Goal: Browse casually

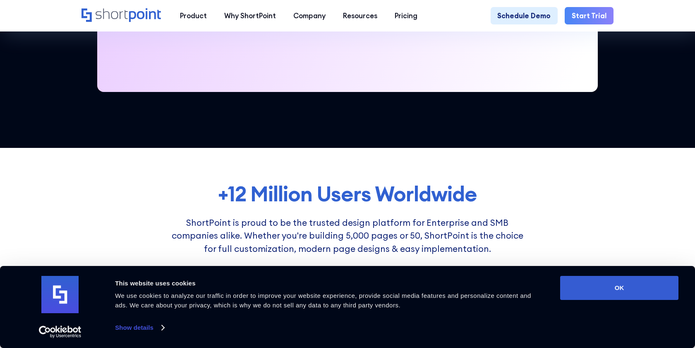
scroll to position [681, 0]
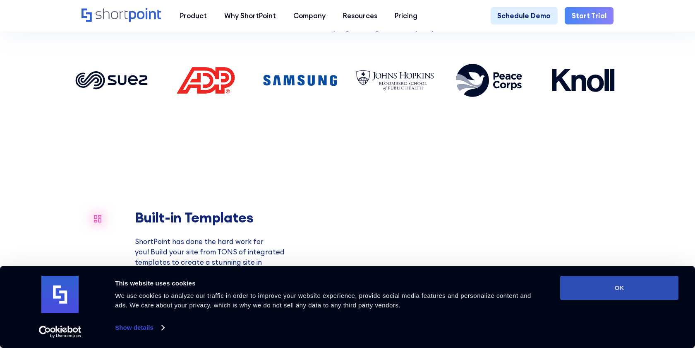
click at [590, 282] on button "OK" at bounding box center [619, 288] width 118 height 24
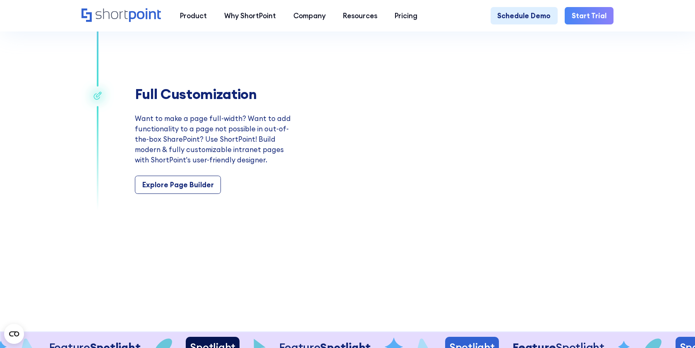
scroll to position [1382, 0]
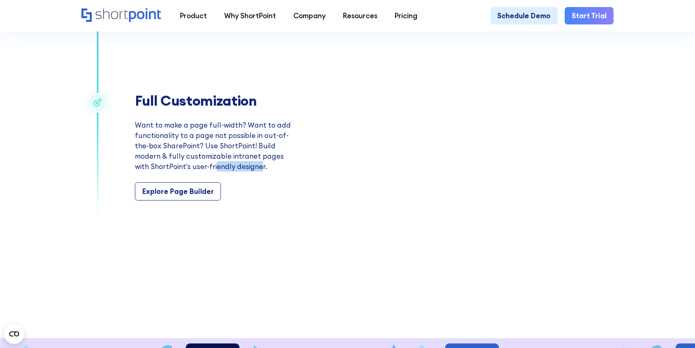
drag, startPoint x: 197, startPoint y: 167, endPoint x: 258, endPoint y: 167, distance: 60.8
click at [258, 167] on p "Want to make a page full-width? Want to add functionality to a page not possibl…" at bounding box center [215, 146] width 160 height 52
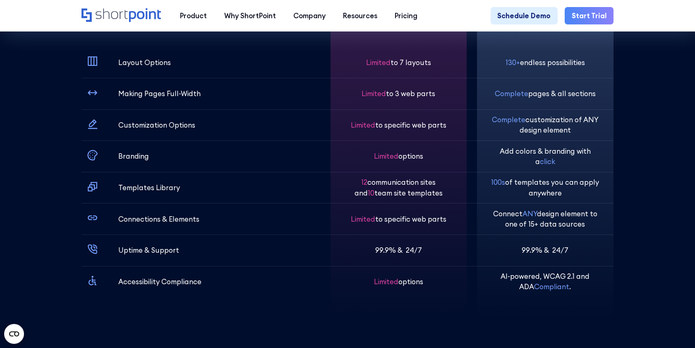
scroll to position [2661, 0]
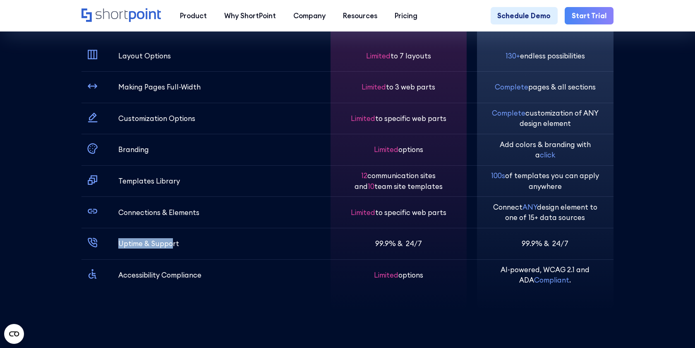
drag, startPoint x: 120, startPoint y: 242, endPoint x: 170, endPoint y: 242, distance: 50.9
click at [170, 242] on p "Uptime & Support" at bounding box center [148, 243] width 61 height 10
click at [190, 248] on div "Uptime & Support" at bounding box center [194, 243] width 225 height 31
drag, startPoint x: 144, startPoint y: 243, endPoint x: 206, endPoint y: 243, distance: 61.2
click at [206, 243] on div "Uptime & Support" at bounding box center [194, 243] width 225 height 31
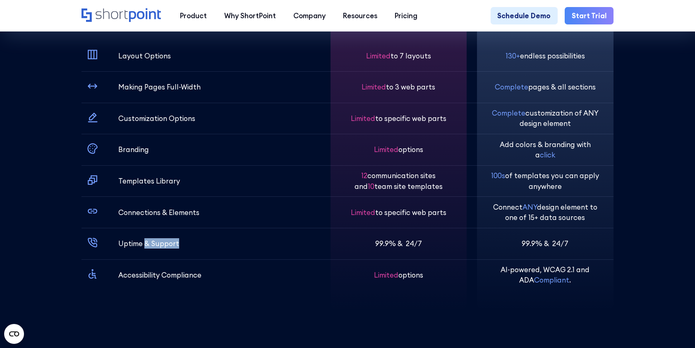
click at [206, 243] on div "Uptime & Support" at bounding box center [194, 243] width 225 height 31
drag, startPoint x: 122, startPoint y: 267, endPoint x: 226, endPoint y: 267, distance: 103.9
click at [226, 267] on div "Accessibility Compliance" at bounding box center [194, 274] width 225 height 31
click at [232, 272] on div "Accessibility Compliance" at bounding box center [194, 274] width 225 height 31
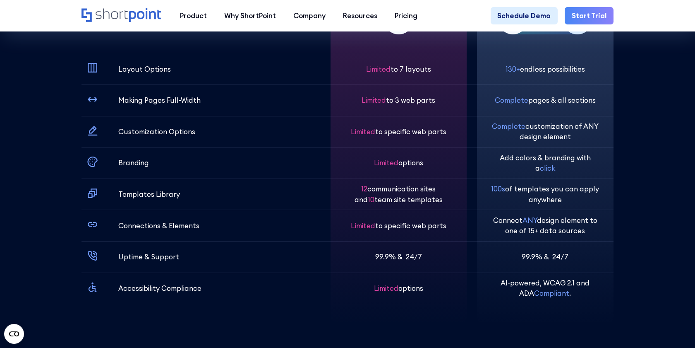
scroll to position [2652, 0]
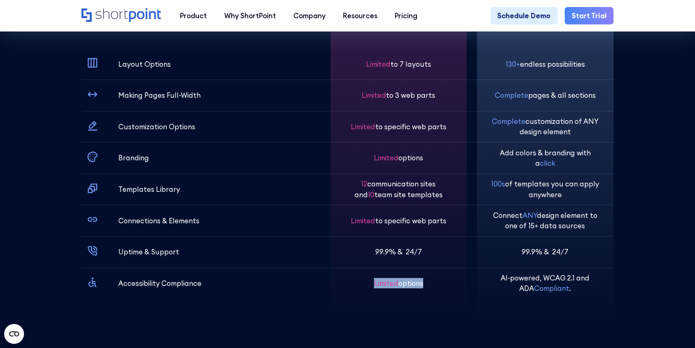
drag, startPoint x: 373, startPoint y: 283, endPoint x: 434, endPoint y: 283, distance: 61.2
click at [434, 283] on div "Limited options" at bounding box center [398, 282] width 108 height 31
click at [457, 302] on div "Limited to 7 layouts Limited to 3 web parts Limited to specific web parts Limit…" at bounding box center [399, 148] width 136 height 341
click at [274, 307] on div "ShortPoint does it all Layout Options Making Pages Full-Width Customization Opt…" at bounding box center [201, 148] width 238 height 341
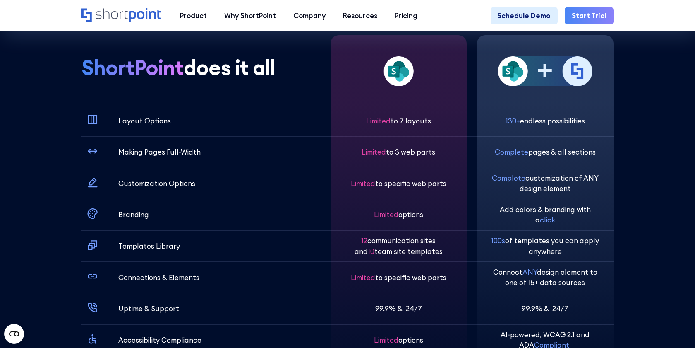
scroll to position [2607, 0]
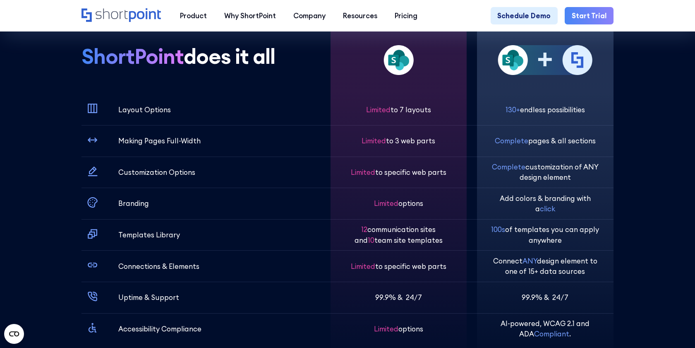
click at [576, 58] on img at bounding box center [578, 60] width 30 height 30
click at [638, 126] on div "ShortPoint does it all Layout Options Making Pages Full-Width Customization Opt…" at bounding box center [347, 194] width 591 height 341
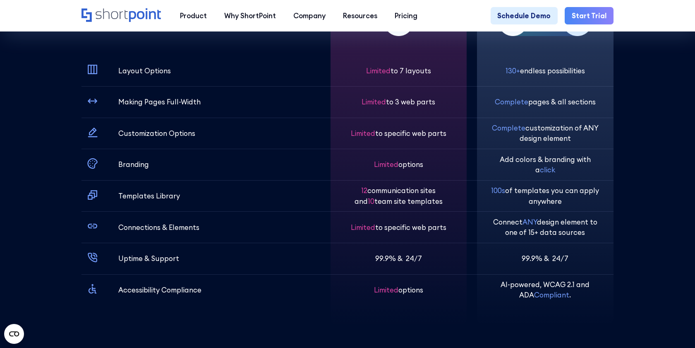
scroll to position [2656, 0]
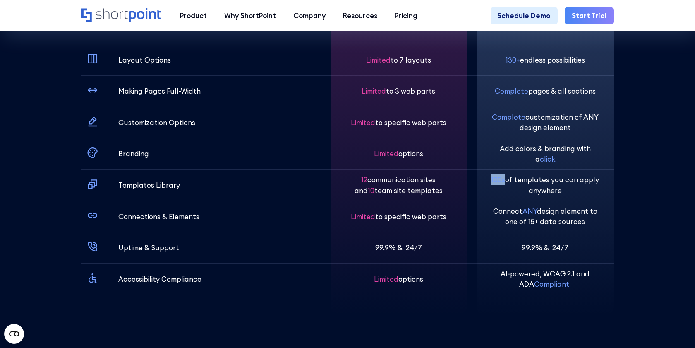
drag, startPoint x: 506, startPoint y: 180, endPoint x: 479, endPoint y: 180, distance: 27.3
click at [479, 180] on div "130+ endless possibilities Complete pages & all sections Complete customization…" at bounding box center [545, 144] width 136 height 341
click at [496, 183] on span "100s" at bounding box center [498, 179] width 14 height 9
drag, startPoint x: 519, startPoint y: 180, endPoint x: 578, endPoint y: 180, distance: 59.6
click at [578, 180] on p "100s of templates you can apply anywhere" at bounding box center [545, 184] width 108 height 21
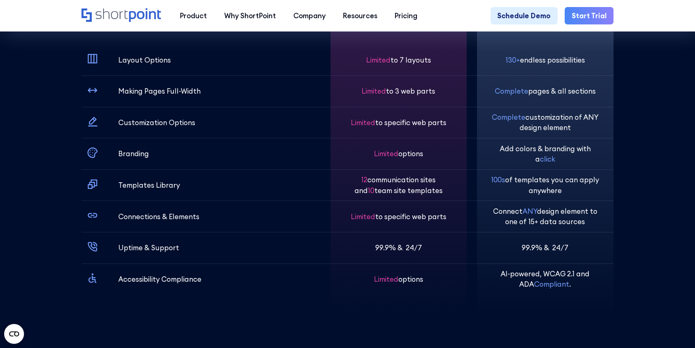
drag, startPoint x: 583, startPoint y: 180, endPoint x: 595, endPoint y: 180, distance: 12.0
click at [587, 180] on p "100s of templates you can apply anywhere" at bounding box center [545, 184] width 108 height 21
drag, startPoint x: 556, startPoint y: 179, endPoint x: 620, endPoint y: 179, distance: 64.1
click at [616, 179] on div "ShortPoint does it all Layout Options Making Pages Full-Width Customization Opt…" at bounding box center [347, 144] width 591 height 341
drag, startPoint x: 532, startPoint y: 192, endPoint x: 594, endPoint y: 192, distance: 62.1
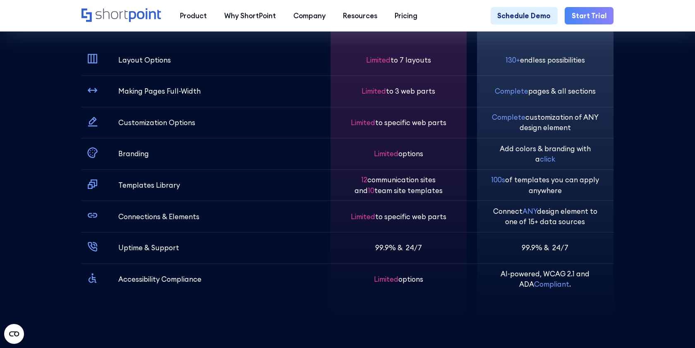
click at [594, 192] on p "100s of templates you can apply anywhere" at bounding box center [545, 184] width 108 height 21
click at [597, 192] on p "100s of templates you can apply anywhere" at bounding box center [545, 184] width 108 height 21
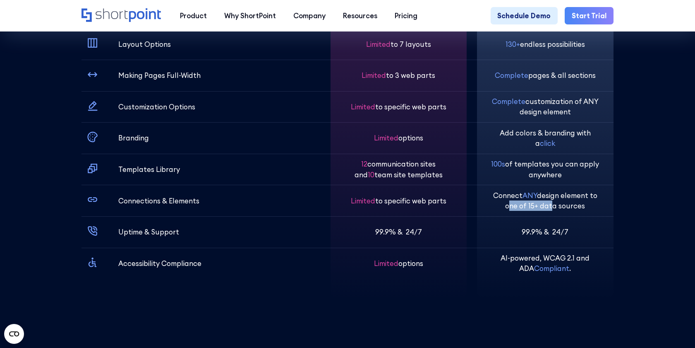
drag, startPoint x: 506, startPoint y: 209, endPoint x: 551, endPoint y: 207, distance: 44.3
click at [551, 207] on p "Connect ANY design element to one of 15+ data sources" at bounding box center [545, 200] width 108 height 21
drag, startPoint x: 564, startPoint y: 207, endPoint x: 619, endPoint y: 207, distance: 55.0
click at [617, 207] on div "ShortPoint does it all Layout Options Making Pages Full-Width Customization Opt…" at bounding box center [347, 129] width 591 height 341
click at [619, 207] on div "ShortPoint does it all Layout Options Making Pages Full-Width Customization Opt…" at bounding box center [347, 129] width 591 height 341
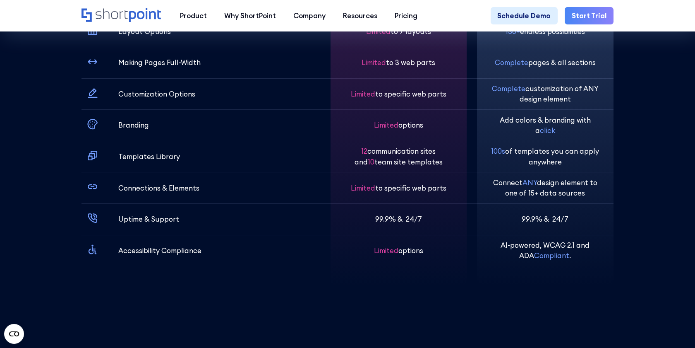
scroll to position [2686, 0]
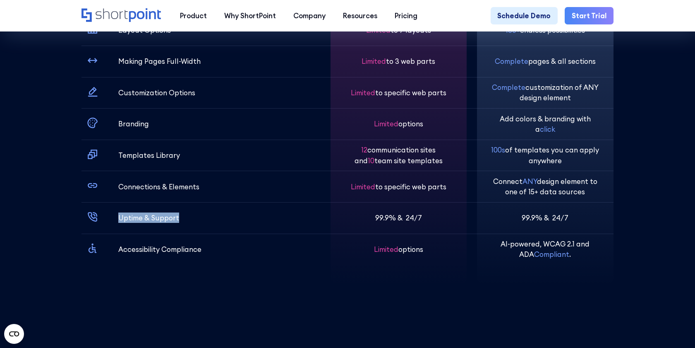
drag, startPoint x: 117, startPoint y: 216, endPoint x: 208, endPoint y: 216, distance: 90.6
click at [208, 216] on div "Uptime & Support" at bounding box center [194, 217] width 225 height 31
drag, startPoint x: 509, startPoint y: 218, endPoint x: 584, endPoint y: 218, distance: 74.5
click at [584, 218] on div "99.9% & 24/7" at bounding box center [545, 217] width 108 height 31
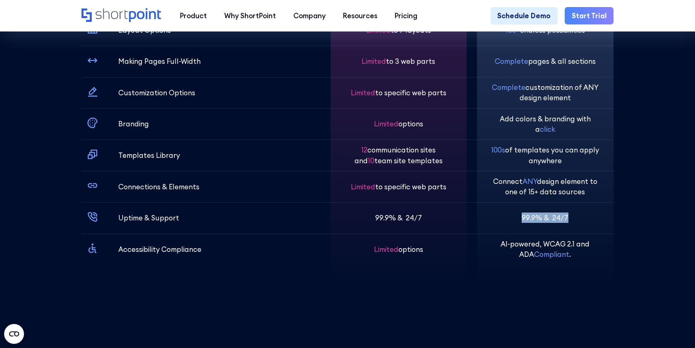
click at [584, 218] on div "99.9% & 24/7" at bounding box center [545, 217] width 108 height 31
drag, startPoint x: 484, startPoint y: 246, endPoint x: 600, endPoint y: 255, distance: 116.7
click at [600, 255] on div "130+ endless possibilities Complete pages & all sections Complete customization…" at bounding box center [545, 115] width 136 height 341
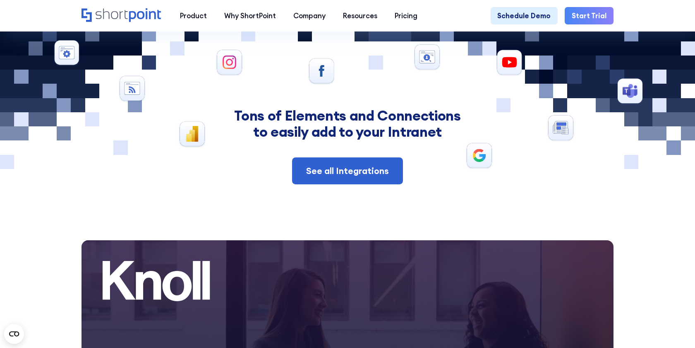
scroll to position [3506, 0]
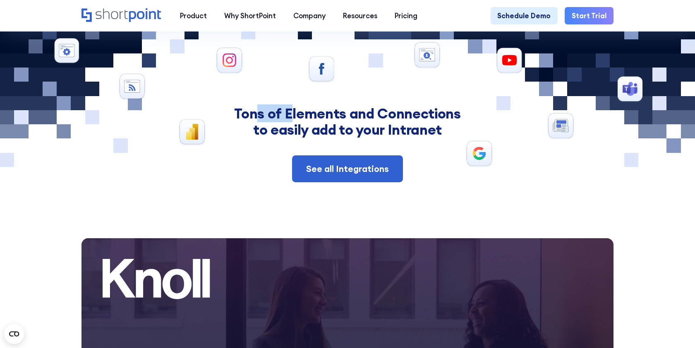
drag, startPoint x: 260, startPoint y: 103, endPoint x: 398, endPoint y: 101, distance: 137.8
click at [398, 106] on h2 "Tons of Elements and Connections to easily add to your Intranet" at bounding box center [347, 122] width 310 height 32
drag, startPoint x: 398, startPoint y: 101, endPoint x: 470, endPoint y: 101, distance: 72.0
click at [470, 106] on h2 "Tons of Elements and Connections to easily add to your Intranet" at bounding box center [347, 122] width 310 height 32
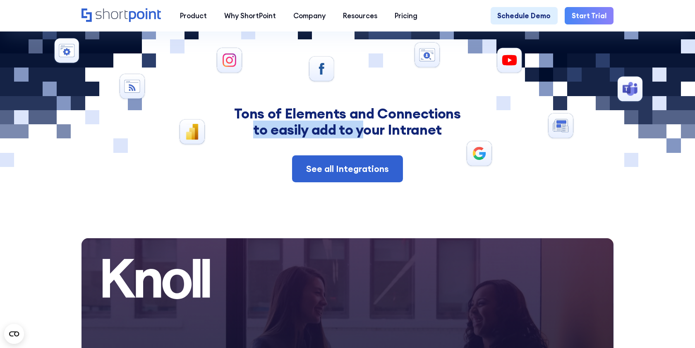
drag, startPoint x: 254, startPoint y: 120, endPoint x: 370, endPoint y: 118, distance: 115.0
click at [362, 120] on h2 "Tons of Elements and Connections to easily add to your Intranet" at bounding box center [347, 122] width 310 height 32
drag, startPoint x: 386, startPoint y: 116, endPoint x: 453, endPoint y: 116, distance: 67.9
click at [453, 116] on h2 "Tons of Elements and Connections to easily add to your Intranet" at bounding box center [347, 122] width 310 height 32
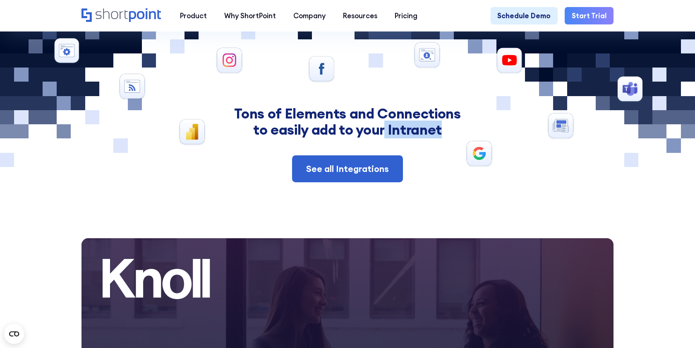
click at [477, 155] on div "See all Integrations" at bounding box center [347, 168] width 469 height 27
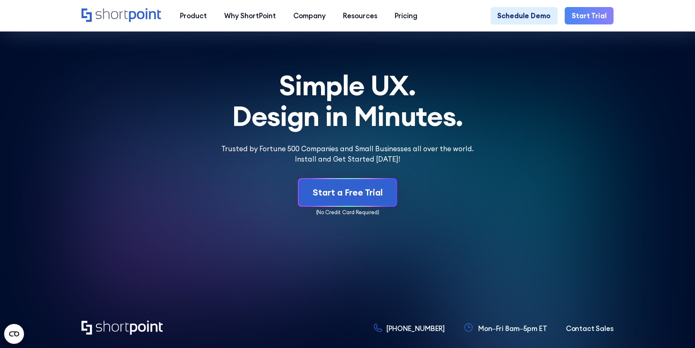
scroll to position [4035, 0]
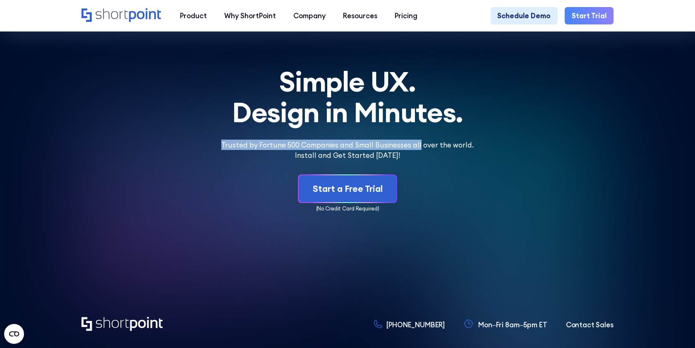
drag, startPoint x: 226, startPoint y: 134, endPoint x: 426, endPoint y: 132, distance: 200.3
click at [426, 139] on p "Trusted by Fortune 500 Companies and Small Businesses all over the world. Insta…" at bounding box center [347, 149] width 271 height 21
click at [448, 139] on p "Trusted by Fortune 500 Companies and Small Businesses all over the world. Insta…" at bounding box center [347, 149] width 271 height 21
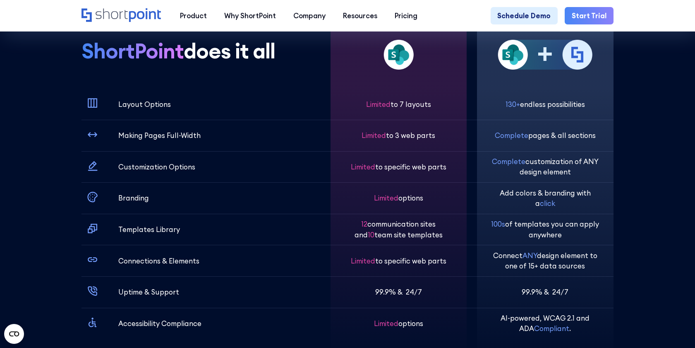
scroll to position [2611, 0]
